Goal: Task Accomplishment & Management: Manage account settings

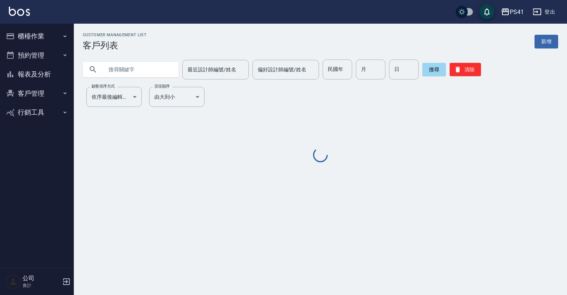
click at [67, 35] on icon "button" at bounding box center [65, 36] width 6 height 6
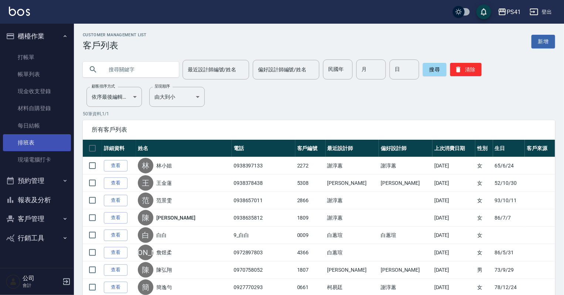
drag, startPoint x: 37, startPoint y: 154, endPoint x: 37, endPoint y: 148, distance: 5.5
click at [37, 154] on link "現場電腦打卡" at bounding box center [37, 159] width 68 height 17
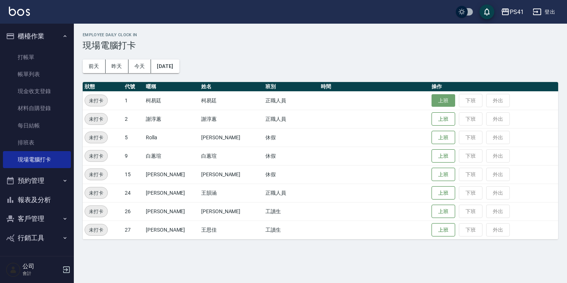
click at [432, 101] on button "上班" at bounding box center [444, 100] width 24 height 13
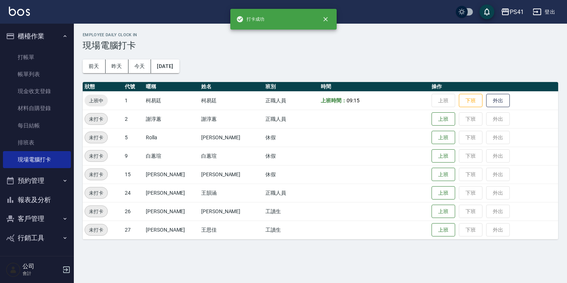
drag, startPoint x: 51, startPoint y: 201, endPoint x: 52, endPoint y: 197, distance: 4.5
click at [51, 200] on button "報表及分析" at bounding box center [37, 199] width 68 height 19
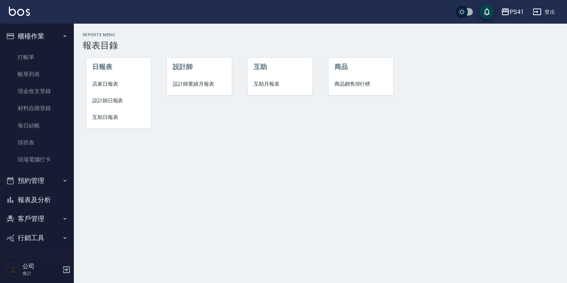
click at [120, 98] on span "設計師日報表" at bounding box center [118, 101] width 53 height 8
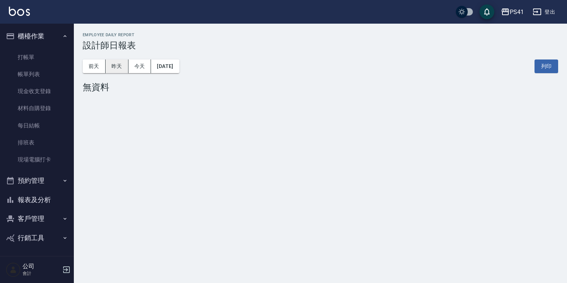
click at [117, 67] on button "昨天" at bounding box center [117, 66] width 23 height 14
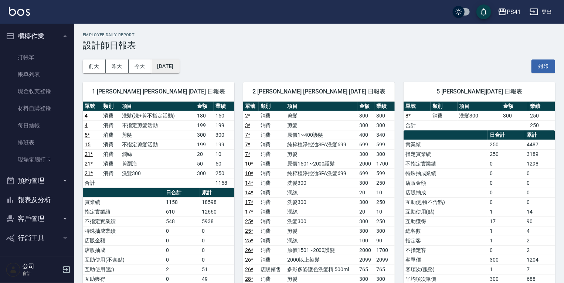
click at [173, 65] on button "2025/10/06" at bounding box center [165, 66] width 28 height 14
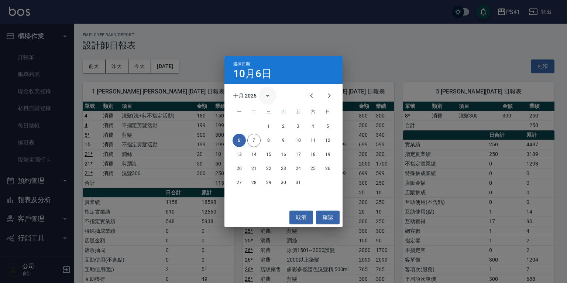
click at [269, 95] on icon "calendar view is open, switch to year view" at bounding box center [267, 95] width 9 height 9
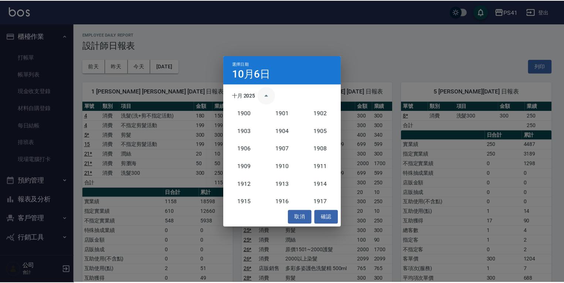
scroll to position [684, 0]
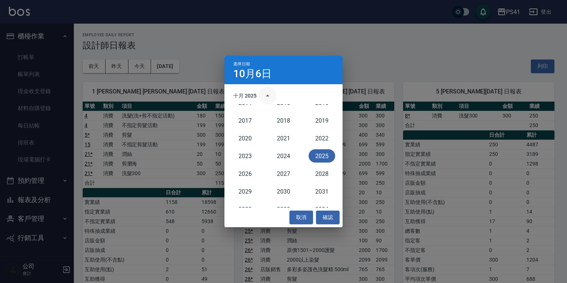
click at [267, 93] on icon "year view is open, switch to calendar view" at bounding box center [267, 95] width 9 height 9
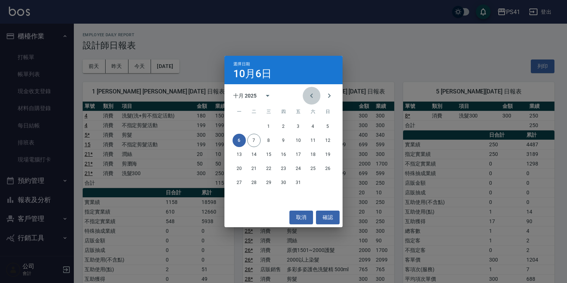
click at [310, 94] on icon "Previous month" at bounding box center [311, 95] width 9 height 9
click at [314, 126] on button "6" at bounding box center [313, 126] width 13 height 13
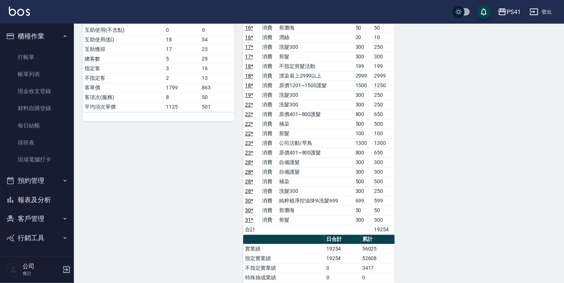
scroll to position [709, 0]
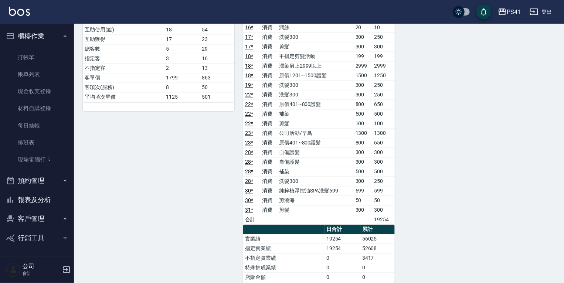
click at [41, 199] on button "報表及分析" at bounding box center [37, 199] width 68 height 19
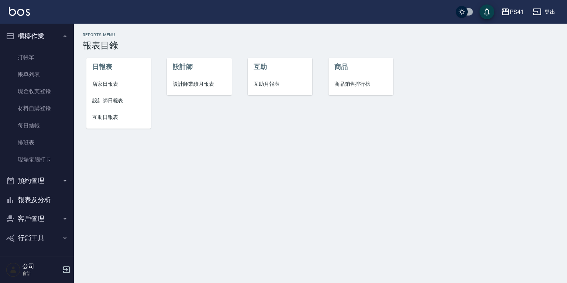
click at [114, 98] on span "設計師日報表" at bounding box center [118, 101] width 53 height 8
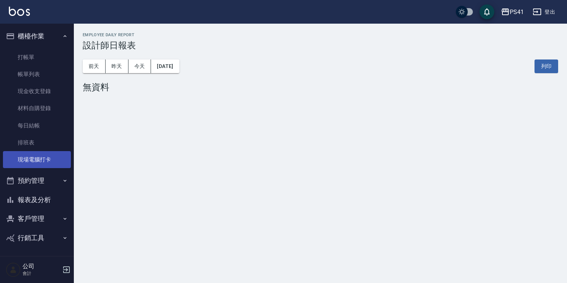
click at [44, 158] on link "現場電腦打卡" at bounding box center [37, 159] width 68 height 17
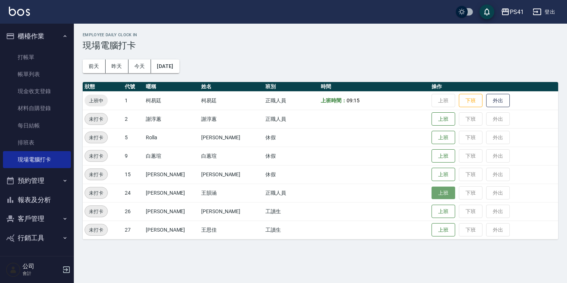
click at [434, 193] on button "上班" at bounding box center [444, 193] width 24 height 13
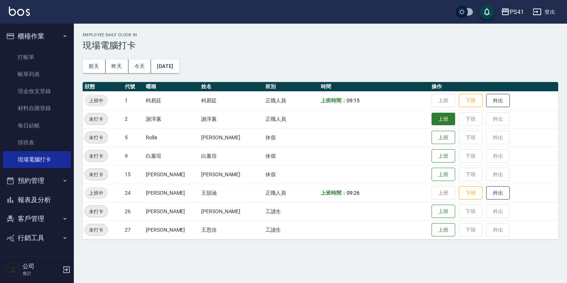
click at [432, 123] on button "上班" at bounding box center [444, 119] width 24 height 13
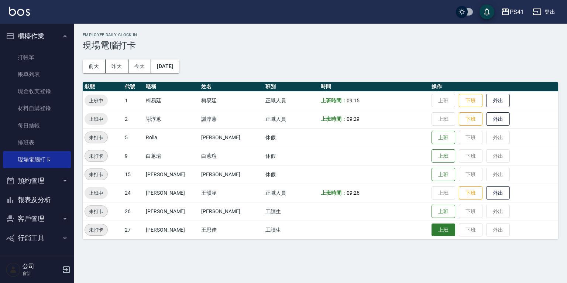
click at [432, 235] on button "上班" at bounding box center [444, 230] width 24 height 13
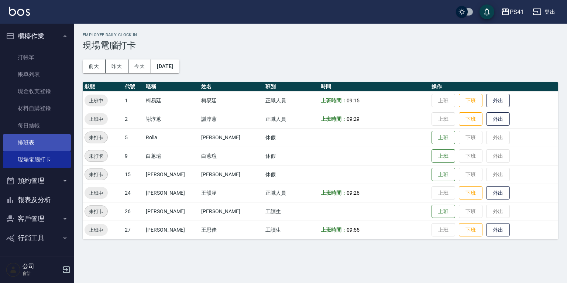
click at [35, 136] on link "排班表" at bounding box center [37, 142] width 68 height 17
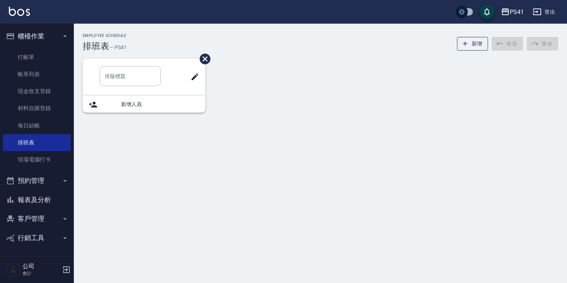
type input "洗髮"
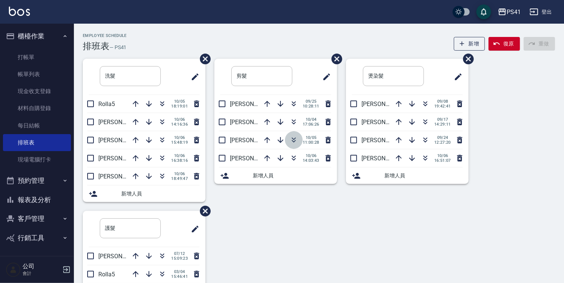
click at [297, 140] on icon "button" at bounding box center [293, 140] width 9 height 9
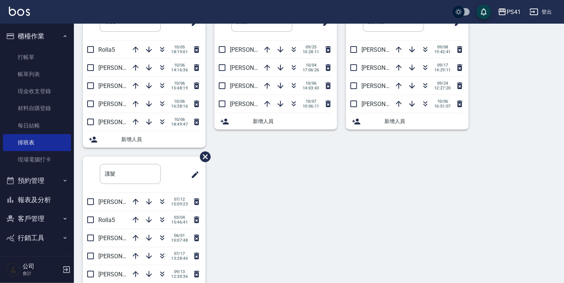
scroll to position [59, 0]
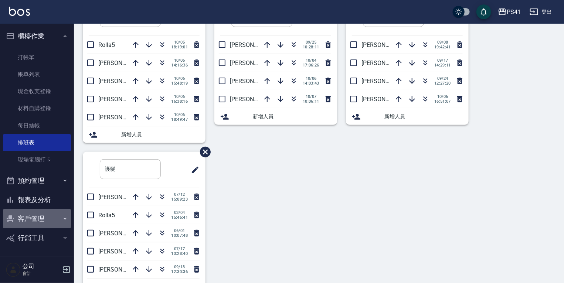
click at [38, 215] on button "客戶管理" at bounding box center [37, 218] width 68 height 19
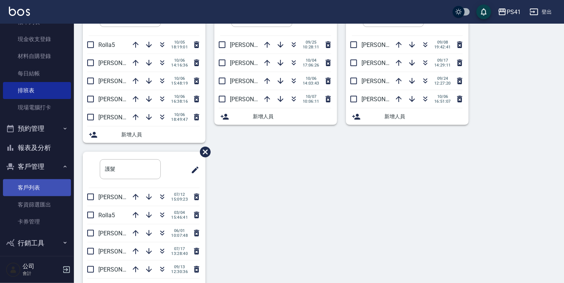
scroll to position [52, 0]
click at [44, 190] on link "客戶列表" at bounding box center [37, 187] width 68 height 17
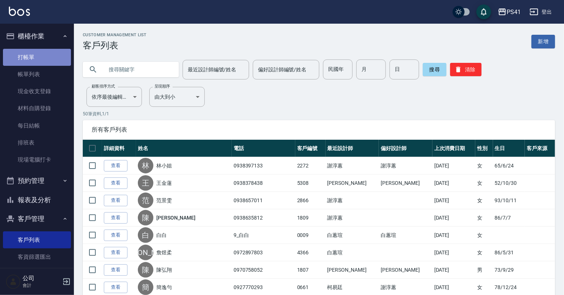
click at [41, 61] on link "打帳單" at bounding box center [37, 57] width 68 height 17
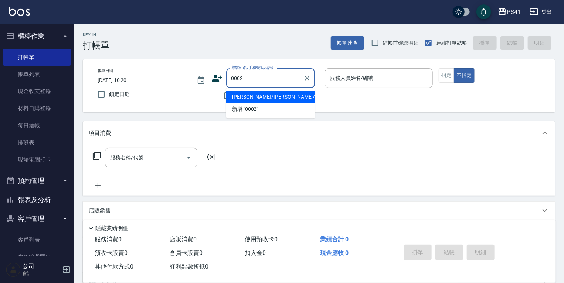
type input "Alice/Alice/0002"
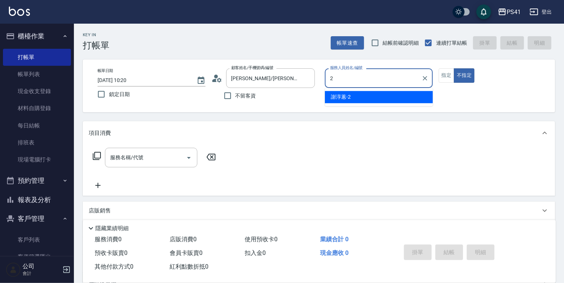
type input "謝淳蕙-2"
type button "false"
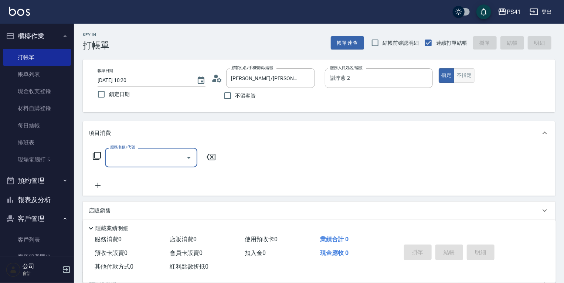
click at [463, 75] on button "不指定" at bounding box center [464, 75] width 21 height 14
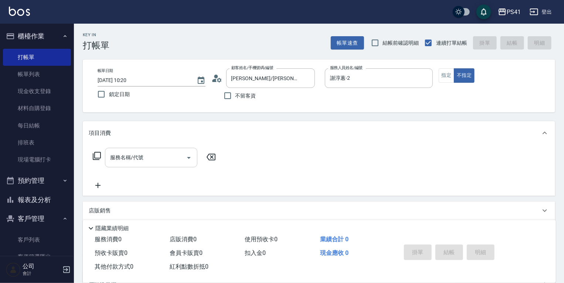
click at [161, 161] on input "服務名稱/代號" at bounding box center [145, 157] width 75 height 13
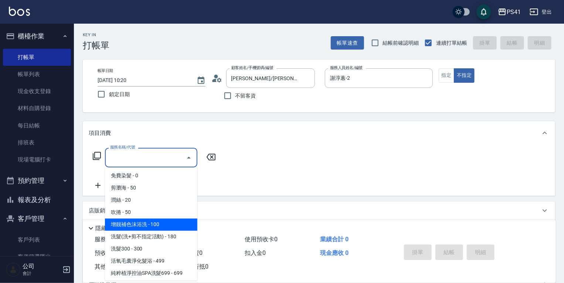
scroll to position [59, 0]
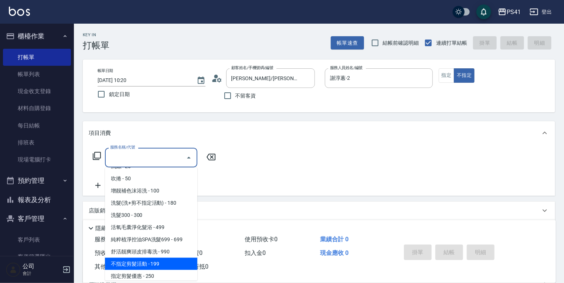
click at [152, 259] on span "不指定剪髮活動 - 199" at bounding box center [151, 264] width 92 height 12
type input "不指定剪髮活動(2199)"
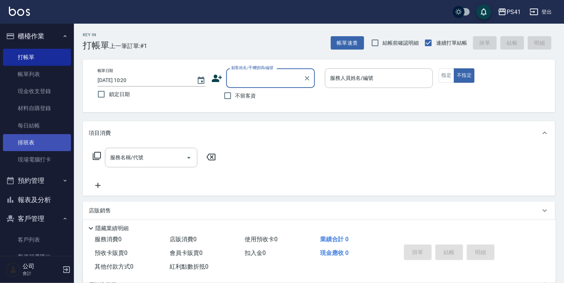
click at [31, 141] on link "排班表" at bounding box center [37, 142] width 68 height 17
